Goal: Check status: Check status

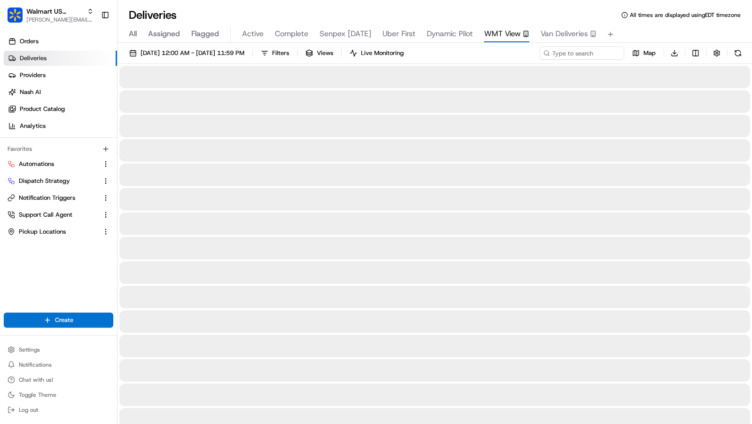
click at [498, 27] on button "WMT View" at bounding box center [506, 34] width 45 height 16
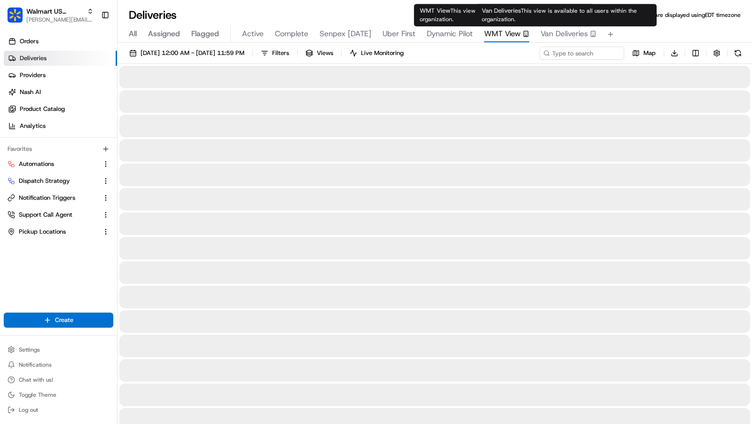
click at [559, 33] on span "Van Deliveries" at bounding box center [564, 33] width 47 height 11
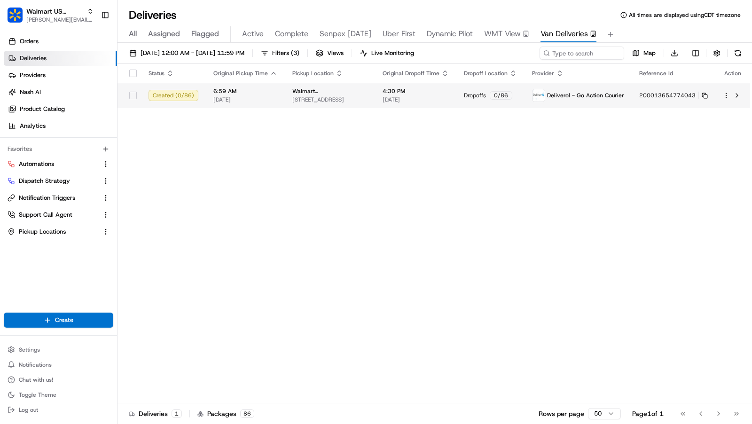
click at [405, 98] on span "[DATE]" at bounding box center [416, 100] width 66 height 8
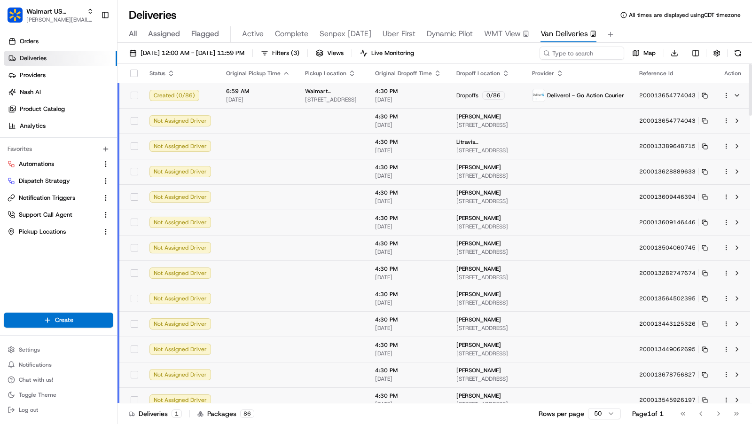
click at [329, 94] on span "Walmart [STREET_ADDRESS]" at bounding box center [332, 91] width 55 height 8
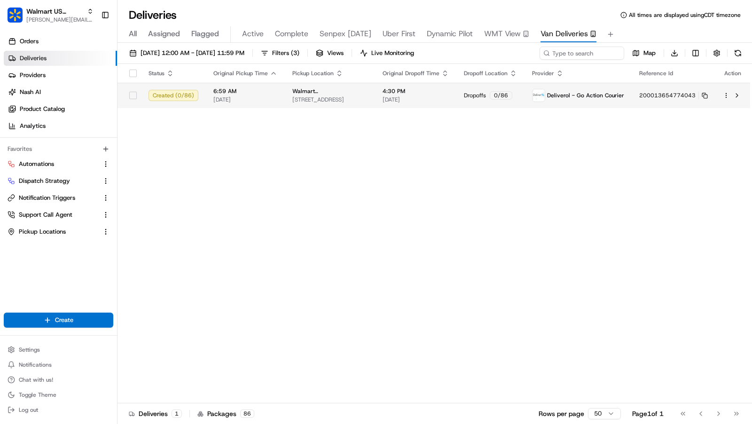
click at [329, 94] on span "Walmart [STREET_ADDRESS]" at bounding box center [329, 91] width 75 height 8
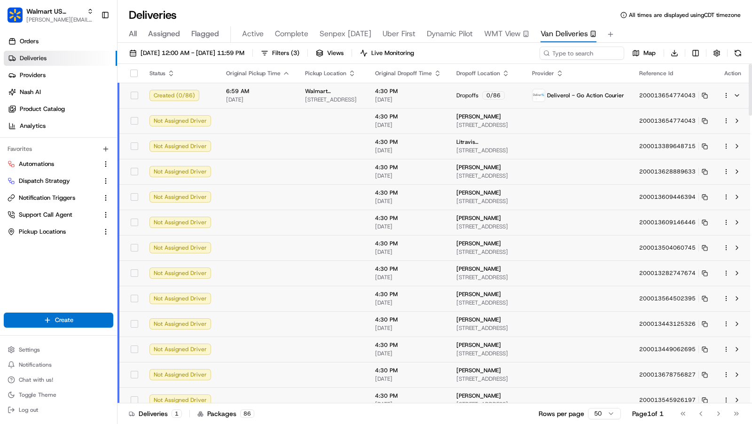
click at [329, 94] on span "Walmart [STREET_ADDRESS]" at bounding box center [332, 91] width 55 height 8
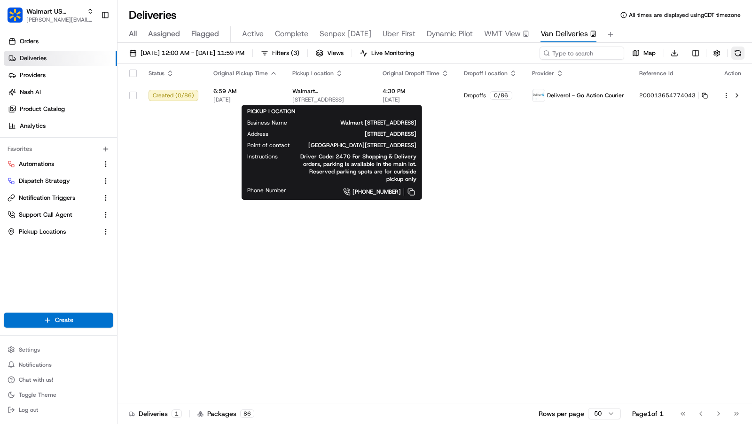
click at [737, 51] on button at bounding box center [737, 53] width 13 height 13
